Goal: Task Accomplishment & Management: Use online tool/utility

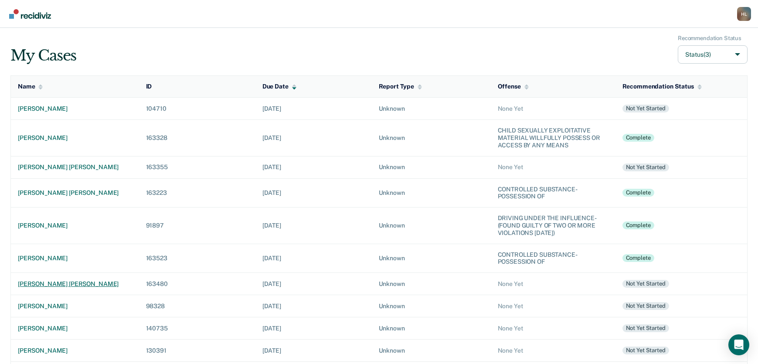
click at [56, 284] on div "patrick alan franks" at bounding box center [75, 283] width 114 height 7
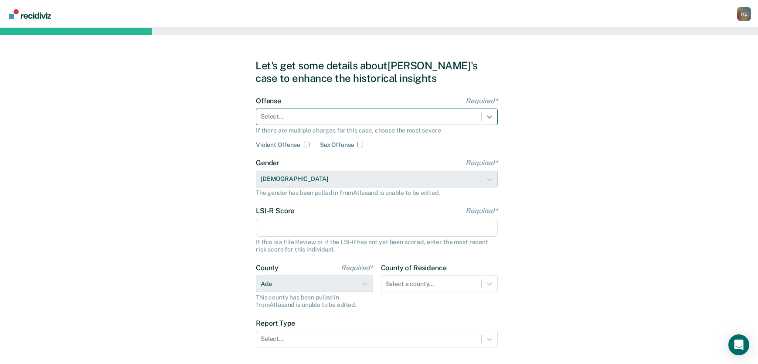
click at [487, 115] on icon at bounding box center [489, 117] width 9 height 9
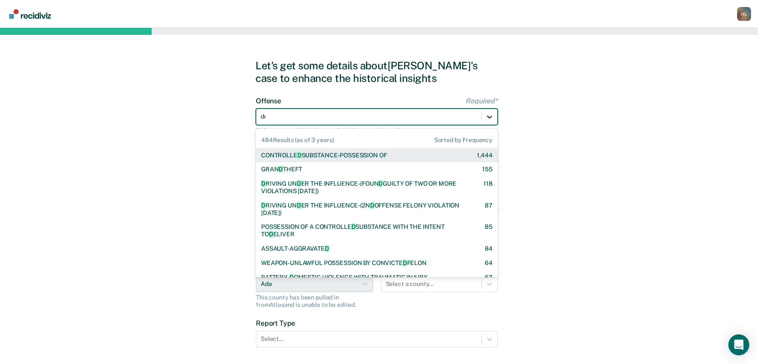
type input "dui"
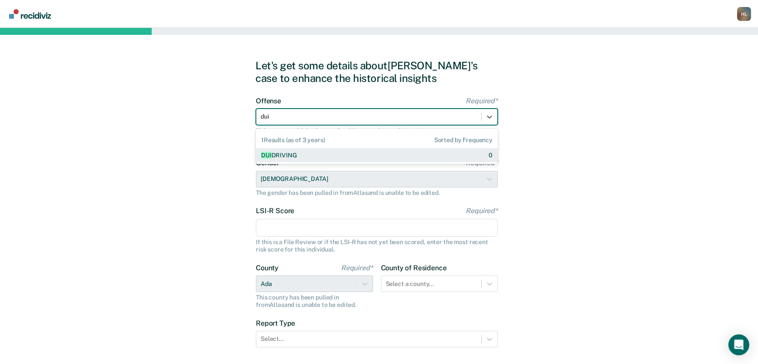
click at [422, 149] on div "DUI DRIVING 0" at bounding box center [377, 155] width 242 height 14
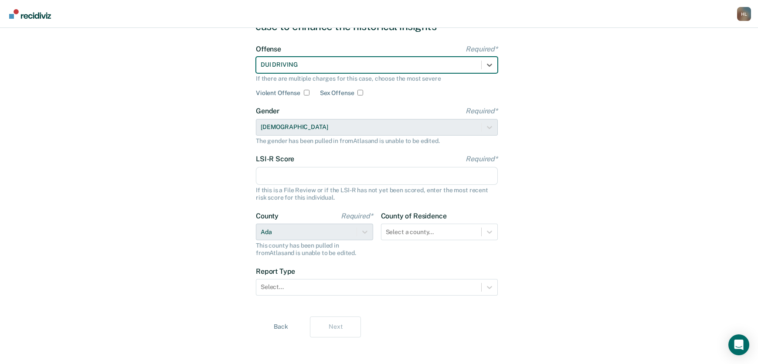
scroll to position [57, 0]
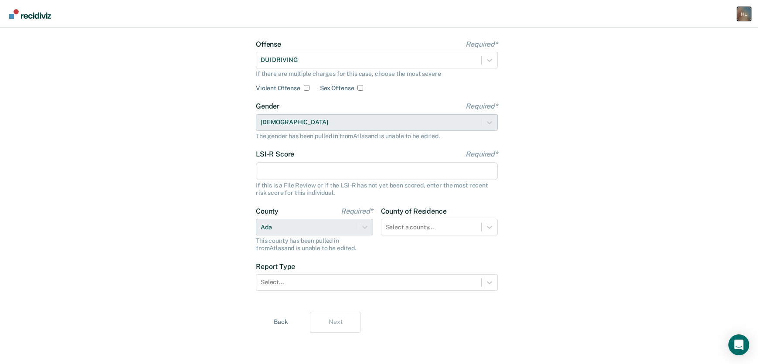
click at [739, 15] on div "H L" at bounding box center [744, 14] width 14 height 14
click at [691, 55] on link "Log Out" at bounding box center [708, 56] width 73 height 7
